Goal: Use online tool/utility: Utilize a website feature to perform a specific function

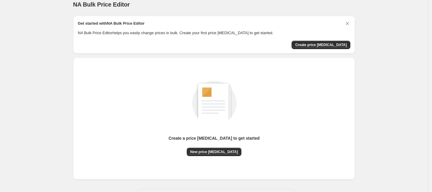
scroll to position [8, 0]
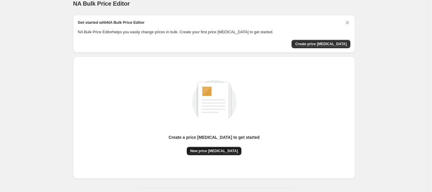
click at [202, 153] on button "New price [MEDICAL_DATA]" at bounding box center [214, 151] width 55 height 8
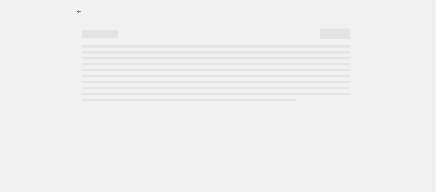
select select "percentage"
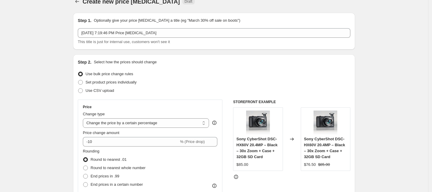
scroll to position [10, 0]
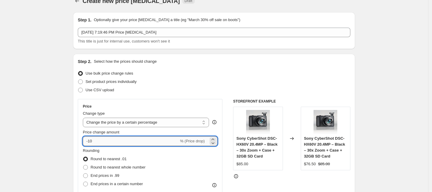
click at [125, 141] on input "-10" at bounding box center [131, 141] width 96 height 10
click at [99, 138] on input "-1" at bounding box center [131, 141] width 96 height 10
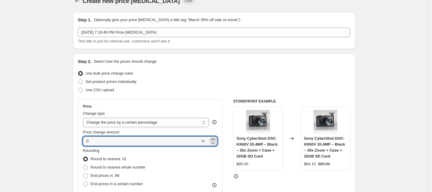
click at [214, 139] on icon at bounding box center [213, 138] width 3 height 1
click at [214, 139] on icon at bounding box center [213, 139] width 6 height 6
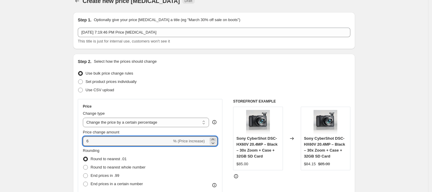
click at [214, 139] on icon at bounding box center [213, 139] width 6 height 6
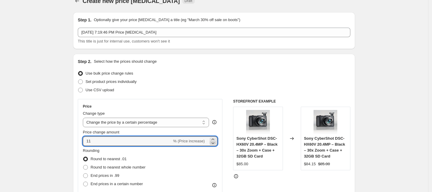
click at [213, 144] on icon at bounding box center [213, 143] width 6 height 6
type input "10"
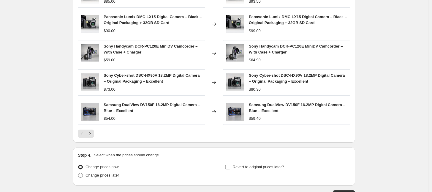
scroll to position [413, 0]
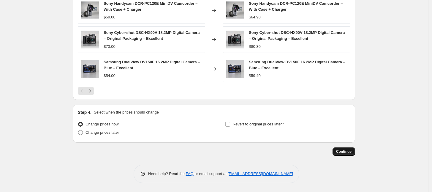
click at [349, 150] on span "Continue" at bounding box center [343, 151] width 15 height 5
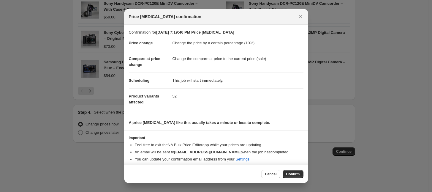
scroll to position [4, 0]
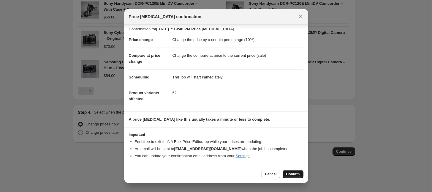
click at [292, 172] on span "Confirm" at bounding box center [293, 174] width 14 height 5
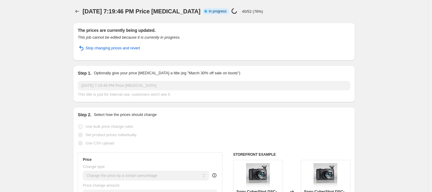
select select "percentage"
